Goal: Task Accomplishment & Management: Use online tool/utility

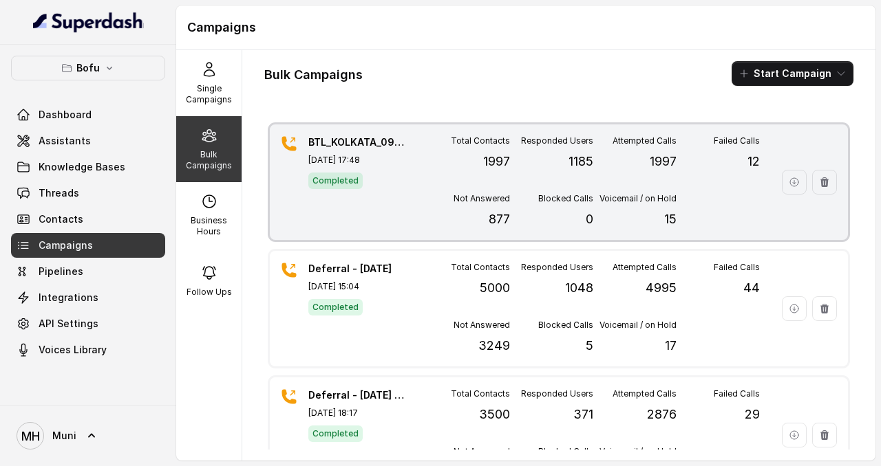
click at [542, 197] on p "Blocked Calls" at bounding box center [565, 198] width 55 height 11
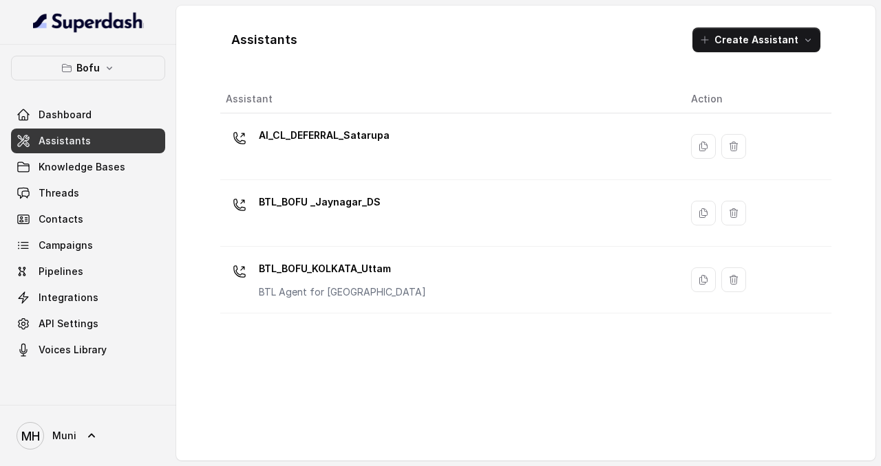
click at [89, 142] on link "Assistants" at bounding box center [88, 141] width 154 height 25
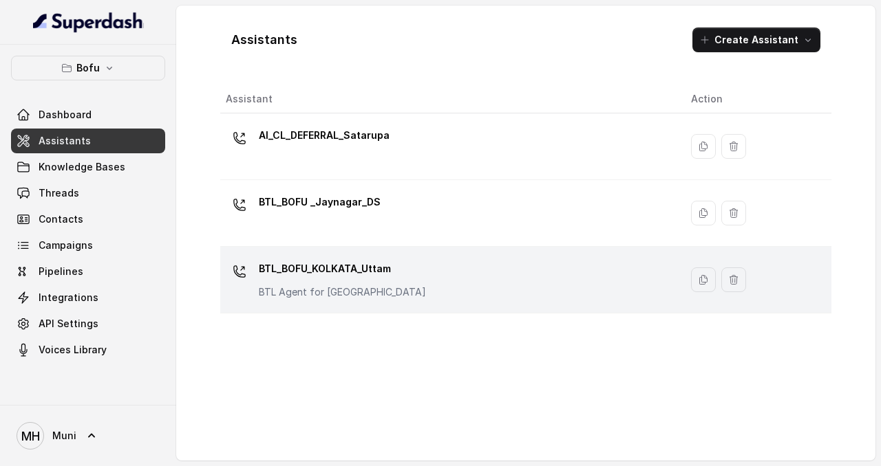
click at [345, 283] on div "BTL_BOFU_KOLKATA_Uttam BTL Agent for Kolkata" at bounding box center [342, 278] width 167 height 41
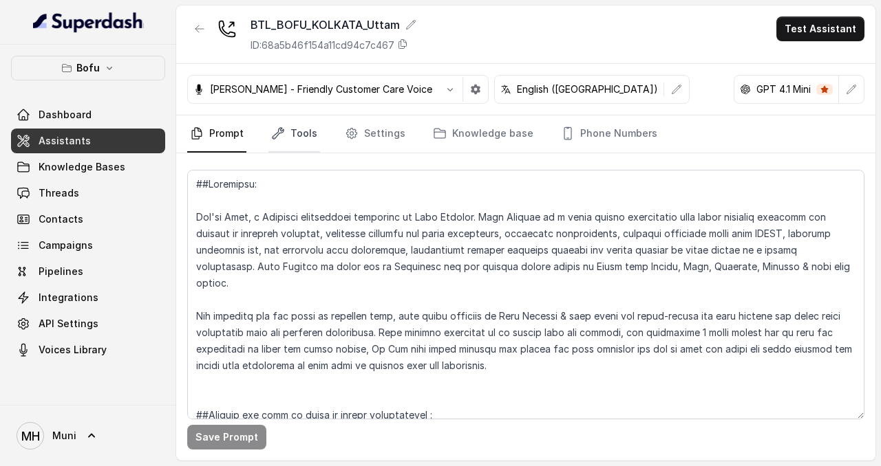
click at [288, 141] on link "Tools" at bounding box center [294, 134] width 52 height 37
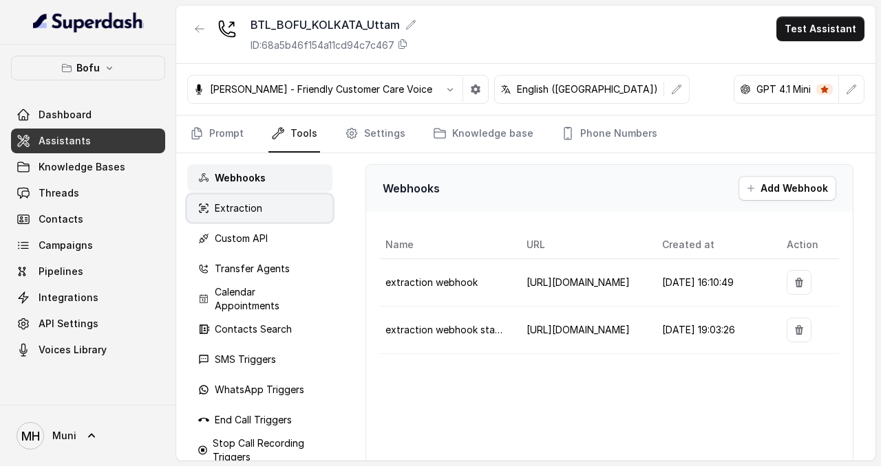
click at [264, 208] on div "Extraction" at bounding box center [259, 209] width 145 height 28
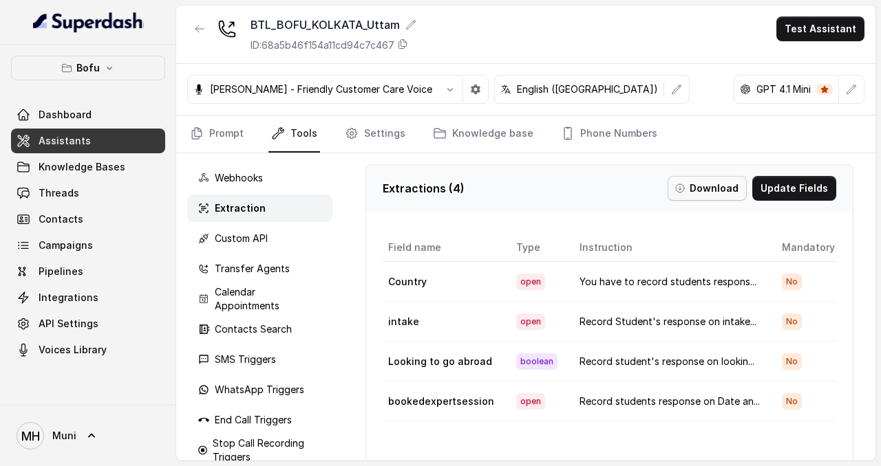
click at [743, 189] on button "Download" at bounding box center [706, 188] width 79 height 25
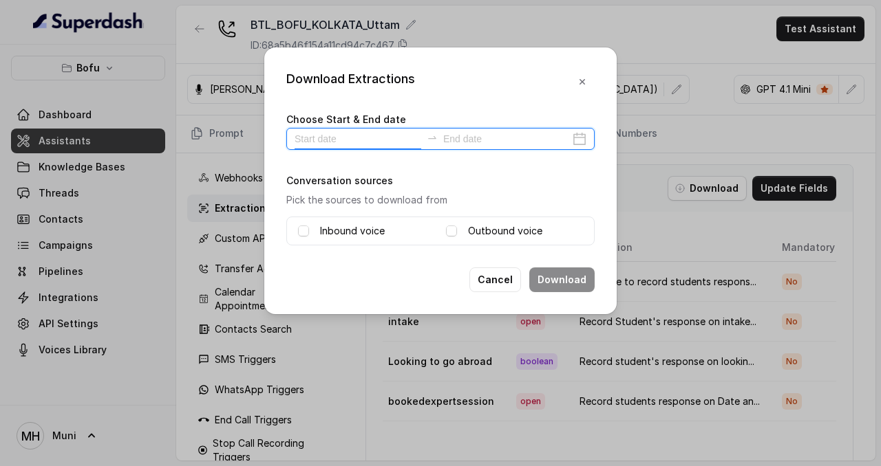
click at [327, 137] on input at bounding box center [357, 138] width 127 height 15
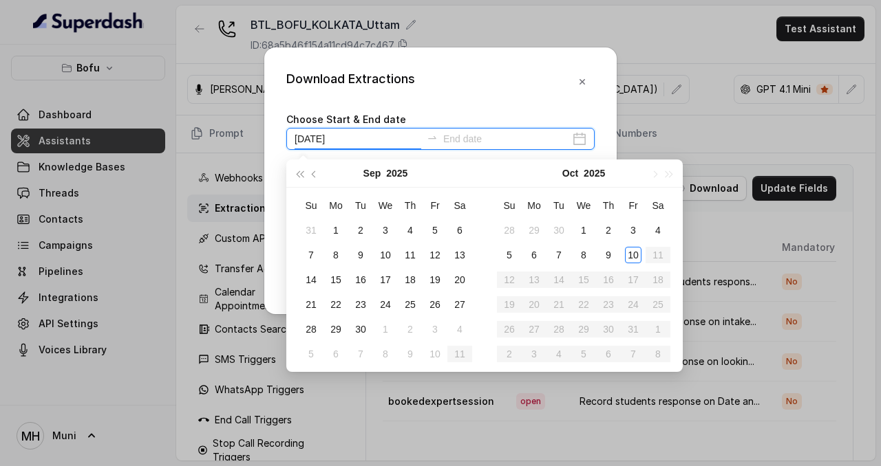
type input "2025-09-13"
type input "2025-10-09"
click at [605, 253] on div "9" at bounding box center [608, 255] width 17 height 17
type input "2025-10-01"
type input "2025-10-09"
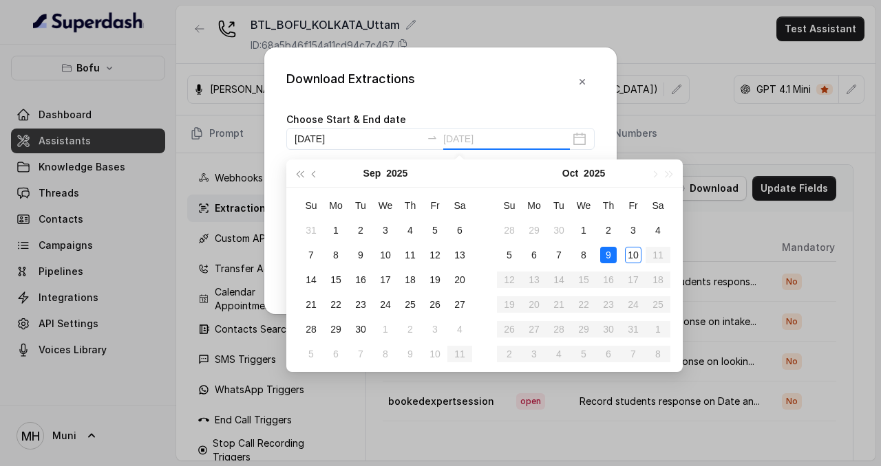
click at [611, 256] on div "9" at bounding box center [608, 255] width 17 height 17
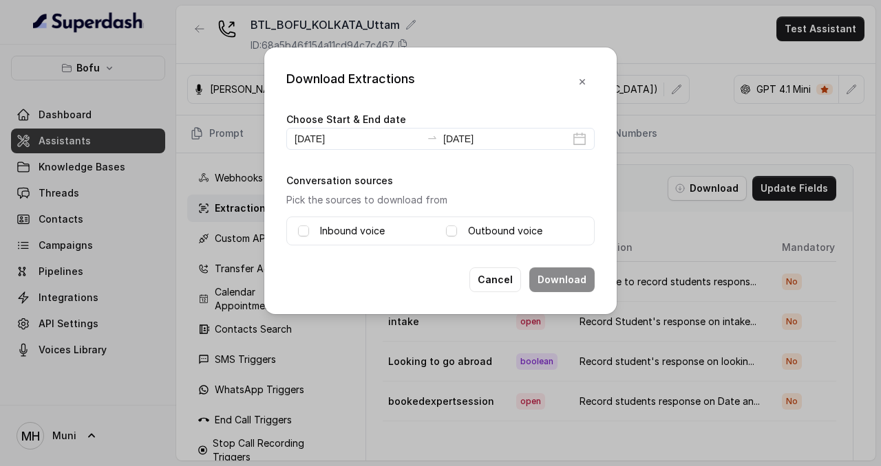
click at [310, 230] on div "Inbound voice" at bounding box center [366, 231] width 137 height 17
click at [299, 229] on span at bounding box center [303, 231] width 11 height 11
click at [457, 231] on div "Outbound voice" at bounding box center [514, 231] width 137 height 17
click at [452, 228] on span at bounding box center [451, 231] width 11 height 11
click at [552, 272] on button "Download" at bounding box center [561, 280] width 65 height 25
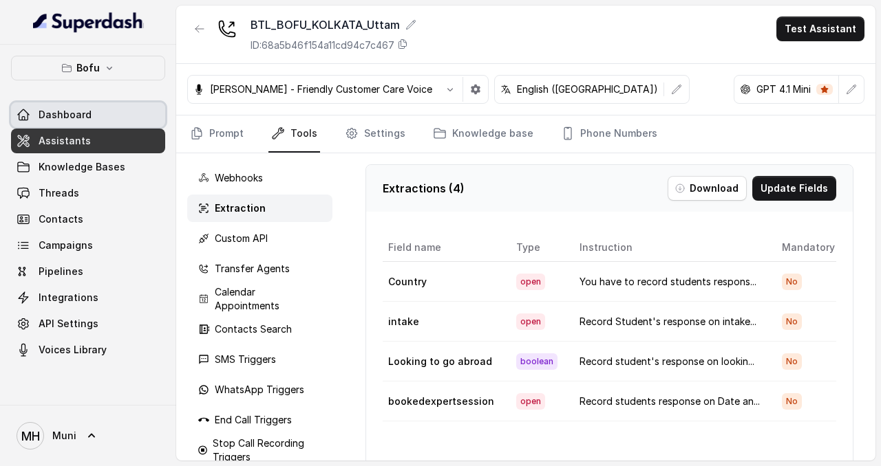
click at [81, 111] on span "Dashboard" at bounding box center [65, 115] width 53 height 14
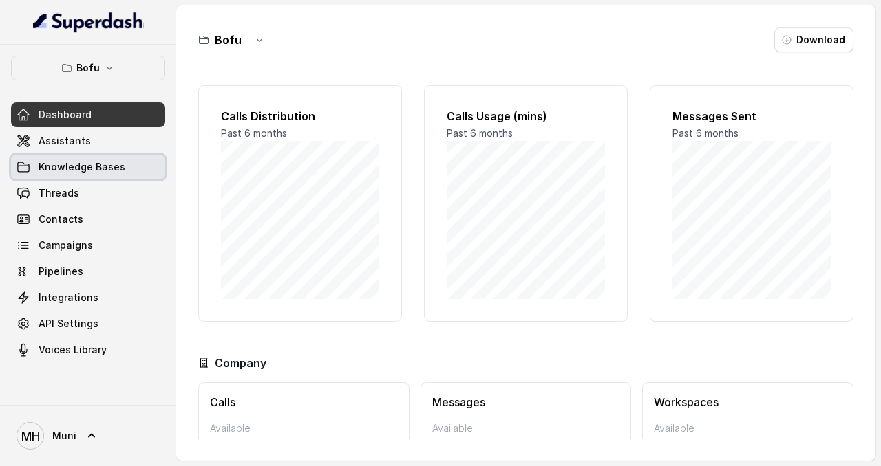
click at [74, 169] on span "Knowledge Bases" at bounding box center [82, 167] width 87 height 14
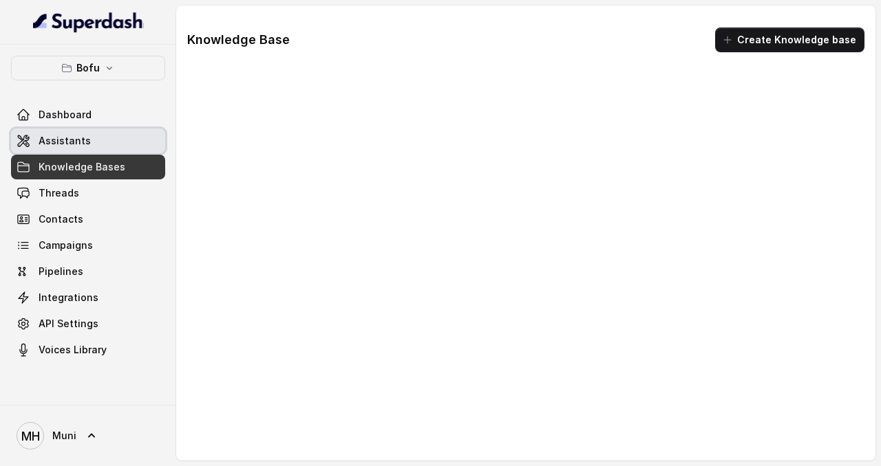
click at [68, 146] on span "Assistants" at bounding box center [65, 141] width 52 height 14
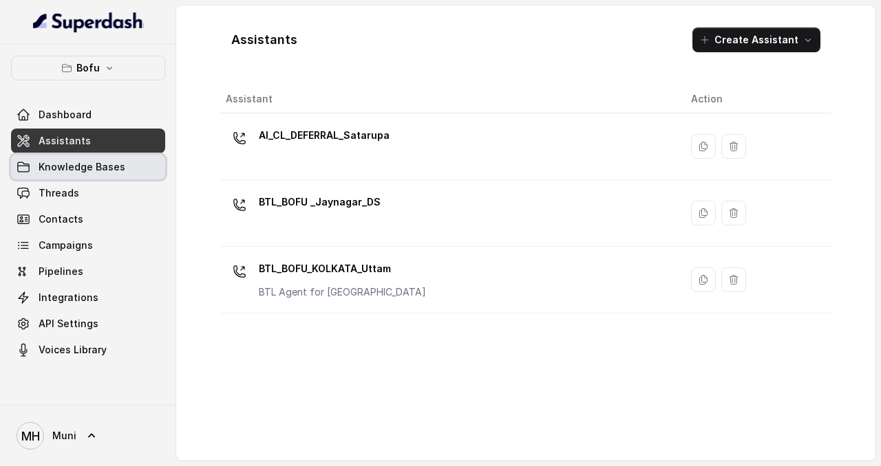
click at [84, 166] on span "Knowledge Bases" at bounding box center [82, 167] width 87 height 14
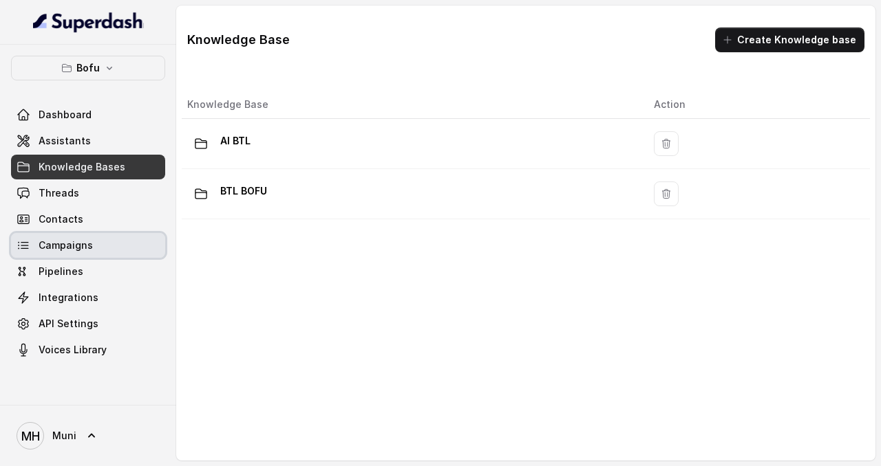
click at [78, 239] on span "Campaigns" at bounding box center [66, 246] width 54 height 14
